Goal: Check status: Check status

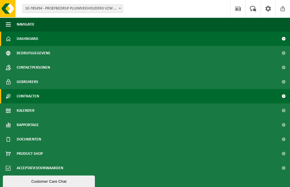
scroll to position [57, 0]
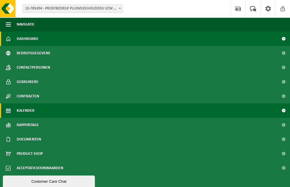
click at [21, 93] on span "Kalender" at bounding box center [26, 110] width 18 height 14
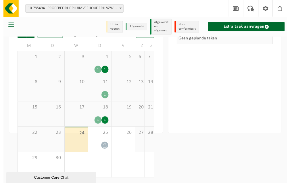
scroll to position [37, 0]
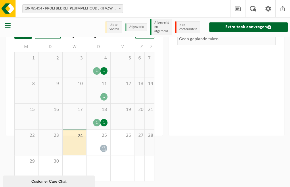
click at [107, 123] on div "1" at bounding box center [103, 122] width 7 height 7
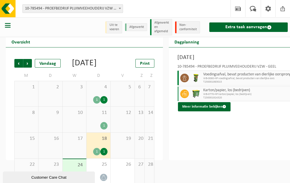
scroll to position [29, 0]
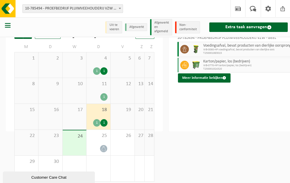
click at [107, 100] on div "1" at bounding box center [103, 96] width 7 height 7
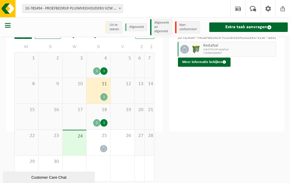
scroll to position [0, 0]
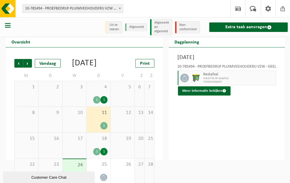
click at [107, 103] on div "1" at bounding box center [103, 99] width 7 height 7
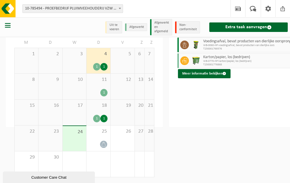
scroll to position [41, 0]
click at [106, 144] on icon at bounding box center [103, 143] width 5 height 5
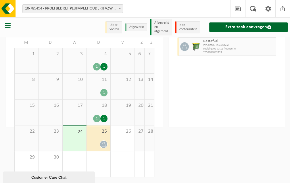
click at [107, 120] on div "1" at bounding box center [103, 118] width 7 height 7
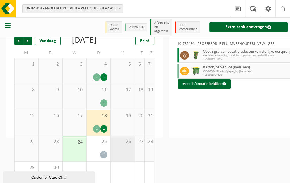
scroll to position [13, 0]
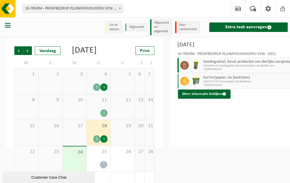
click at [107, 117] on div "1" at bounding box center [103, 112] width 7 height 7
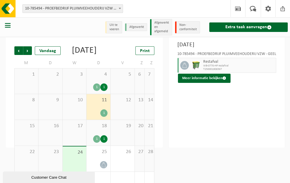
click at [107, 91] on div "1" at bounding box center [103, 86] width 7 height 7
